Goal: Task Accomplishment & Management: Complete application form

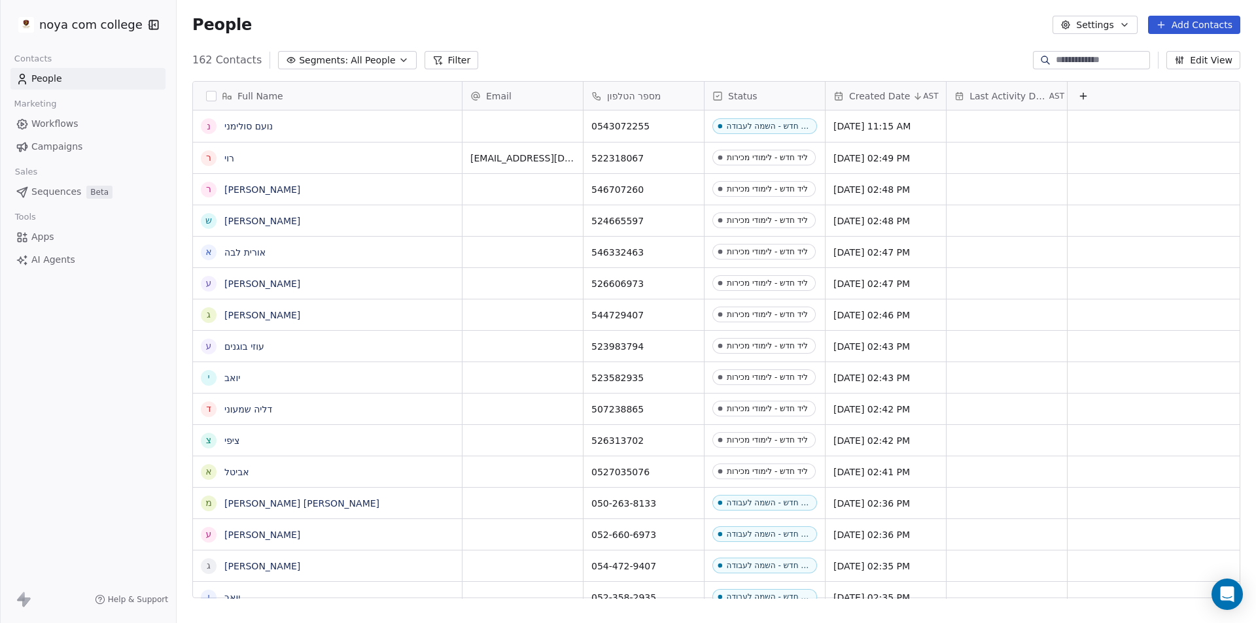
scroll to position [538, 1069]
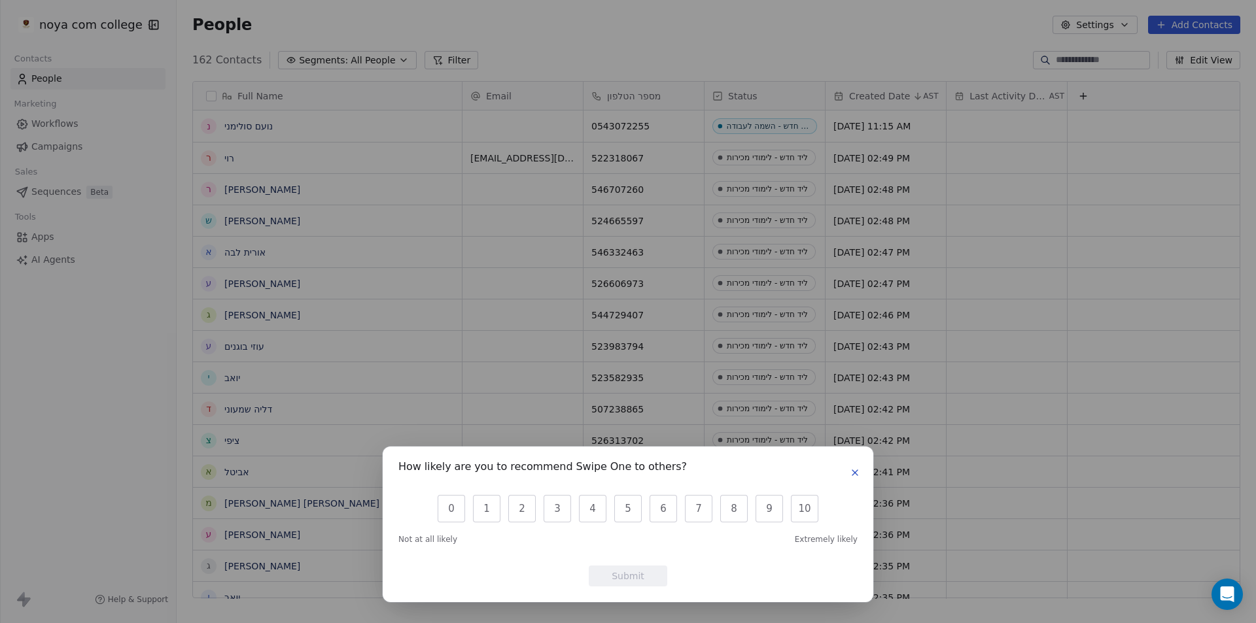
click at [849, 478] on button "button" at bounding box center [855, 473] width 16 height 16
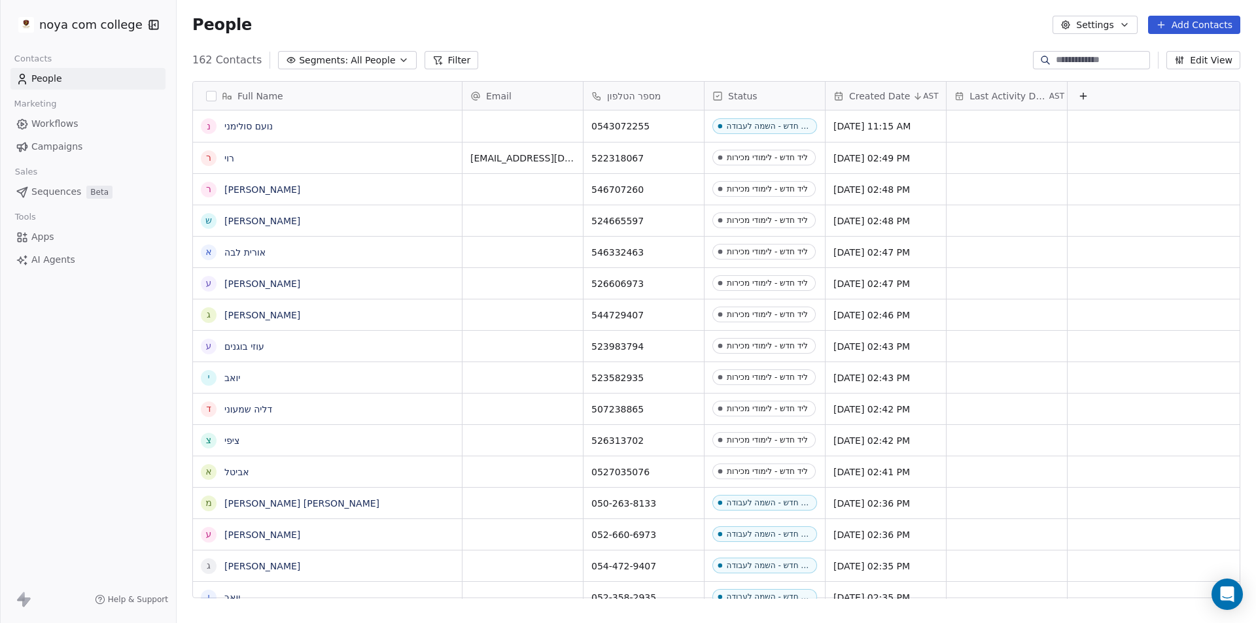
click at [1166, 22] on icon at bounding box center [1160, 25] width 10 height 10
click at [1207, 54] on span "Create new contact" at bounding box center [1200, 53] width 90 height 14
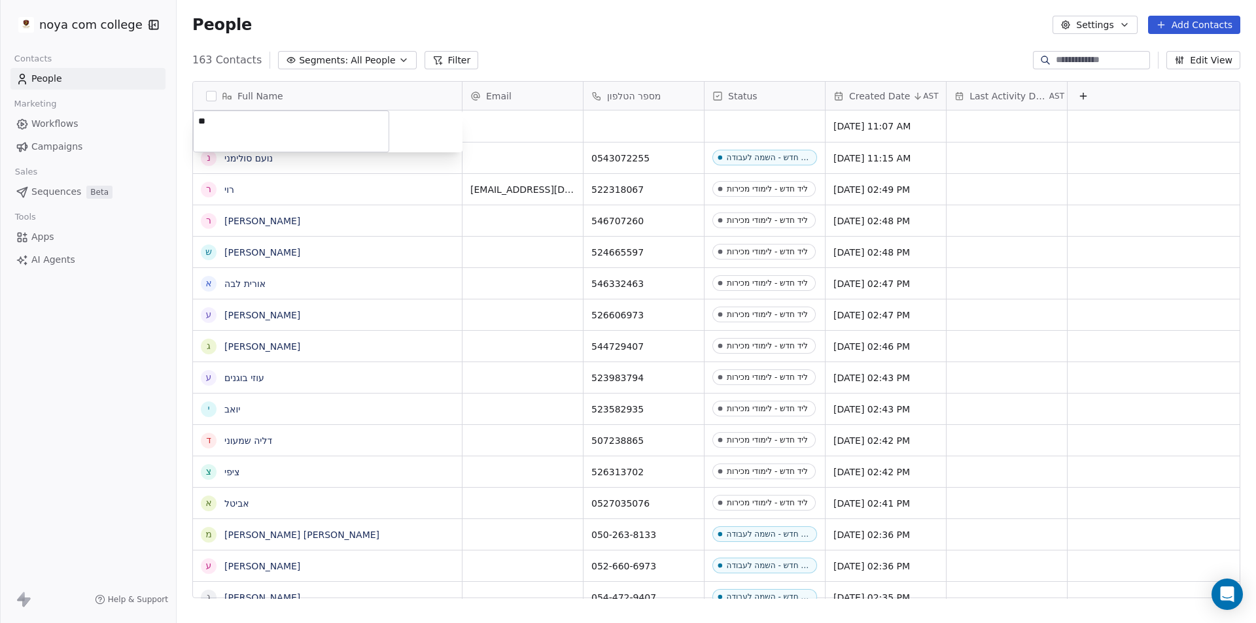
type textarea "*"
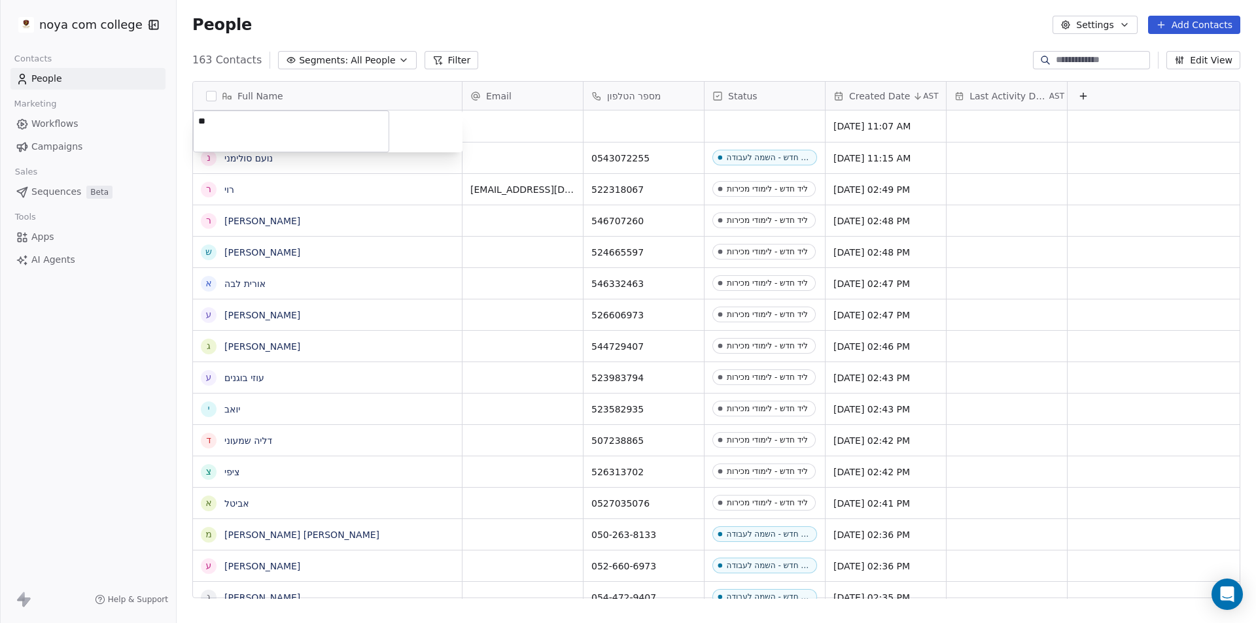
type textarea "*"
type textarea "**********"
click at [659, 133] on html "noya com college Contacts People Marketing Workflows Campaigns Sales Sequences …" at bounding box center [628, 311] width 1256 height 623
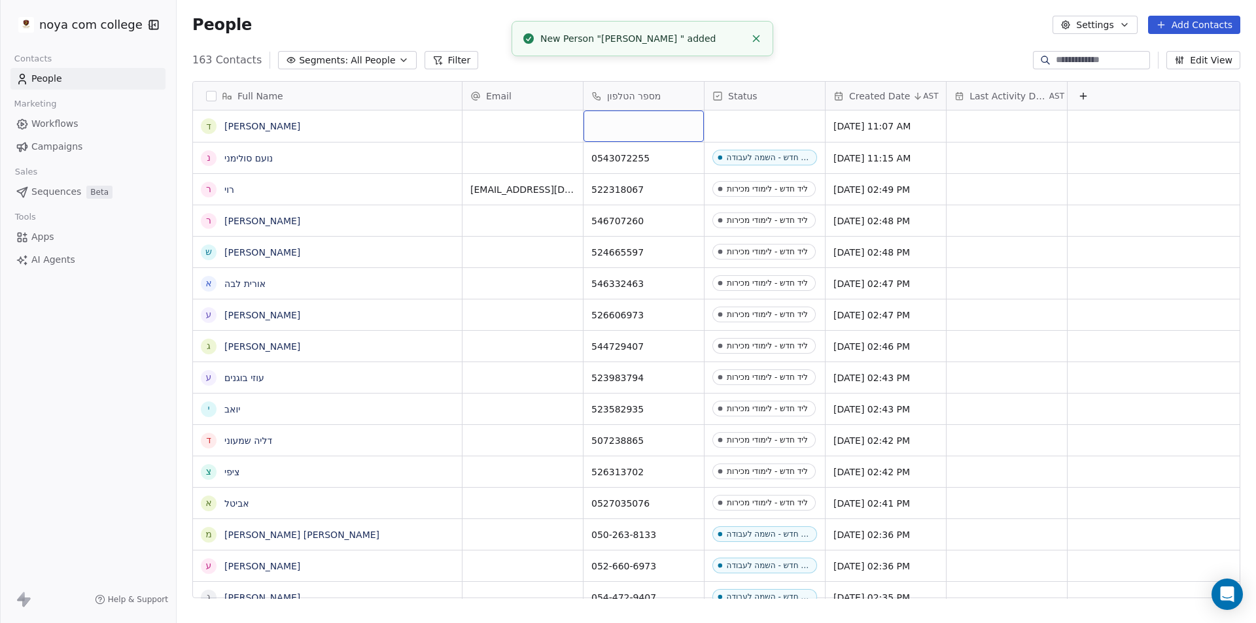
click at [653, 128] on div "grid" at bounding box center [643, 126] width 120 height 31
type input "**********"
click at [766, 130] on html "noya com college Contacts People Marketing Workflows Campaigns Sales Sequences …" at bounding box center [628, 311] width 1256 height 623
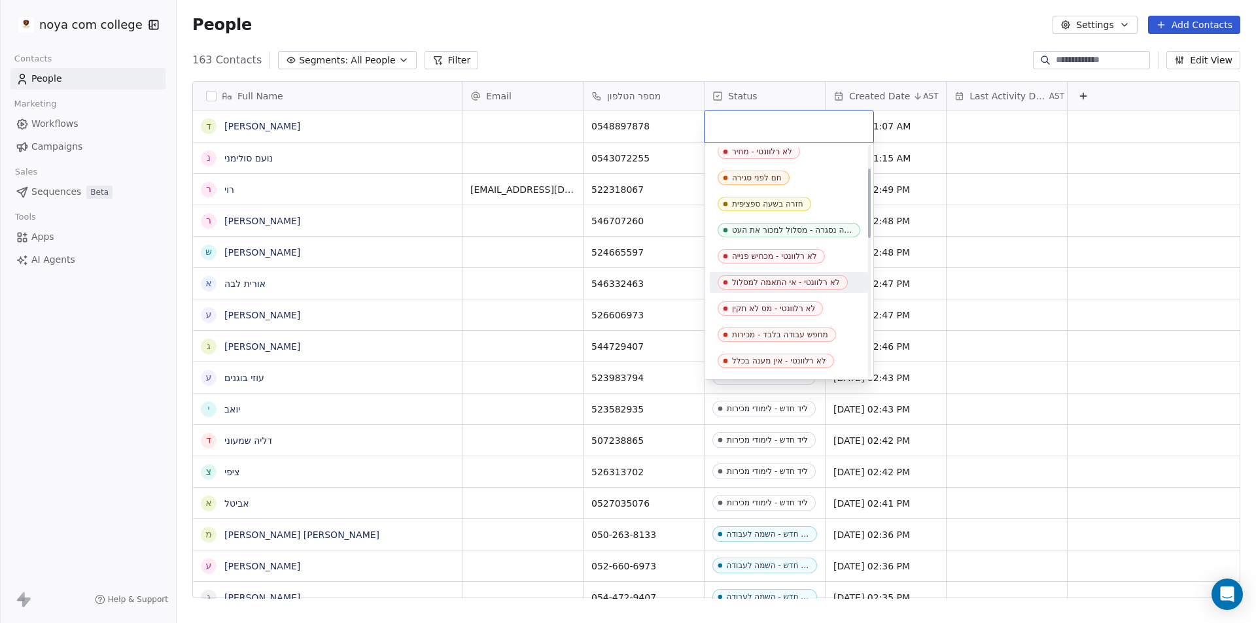
scroll to position [131, 0]
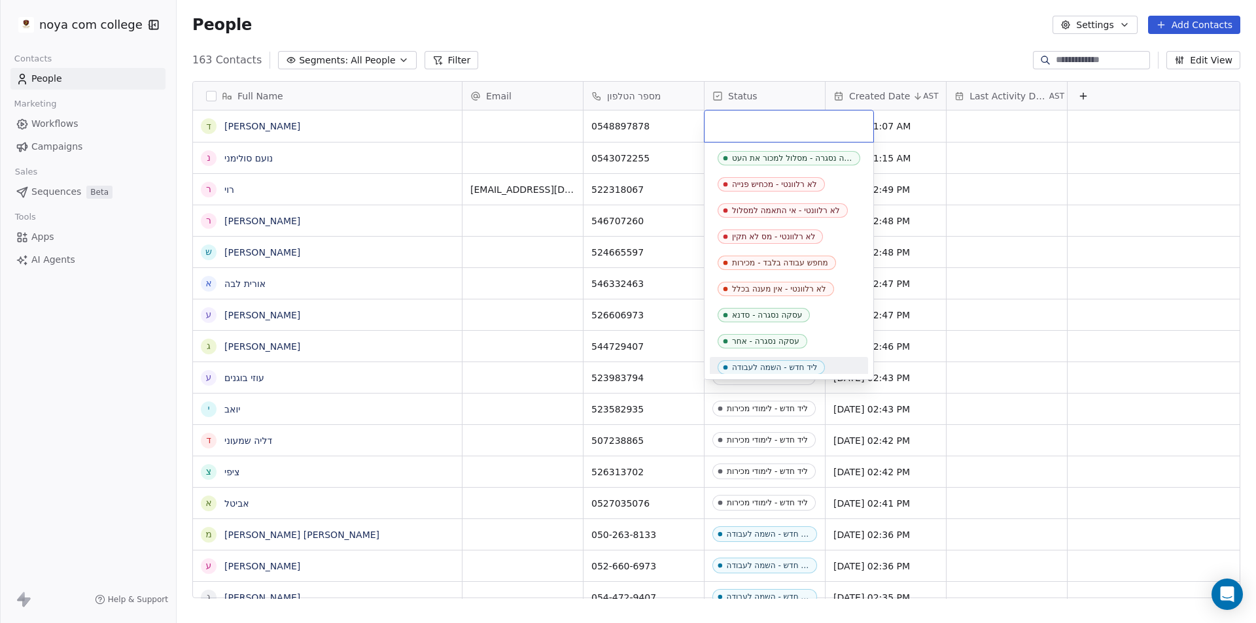
click at [776, 363] on div "ליד חדש - השמה לעבודה" at bounding box center [774, 367] width 85 height 9
